Goal: Browse casually

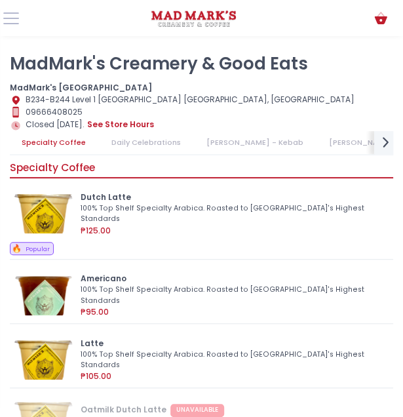
click at [388, 145] on icon "next Created with Sketch." at bounding box center [385, 142] width 17 height 17
click at [388, 146] on icon "next Created with Sketch." at bounding box center [385, 142] width 17 height 17
click at [20, 148] on icon "prev Created with Sketch." at bounding box center [17, 142] width 17 height 17
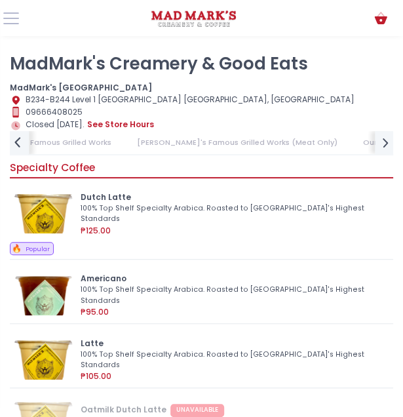
scroll to position [0, 518]
click at [20, 148] on icon "prev Created with Sketch." at bounding box center [17, 142] width 17 height 17
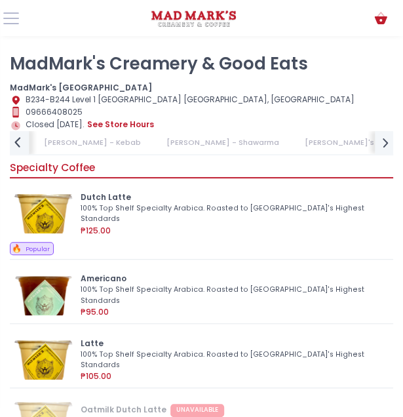
click at [20, 148] on icon "prev Created with Sketch." at bounding box center [17, 142] width 17 height 17
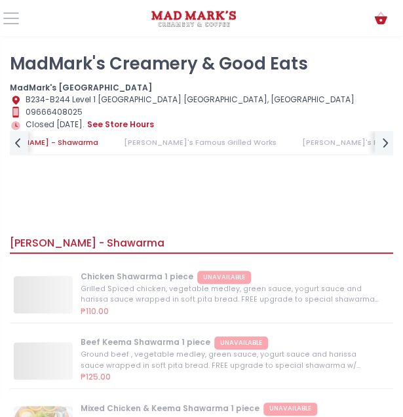
scroll to position [0, 0]
